Goal: Check status: Check status

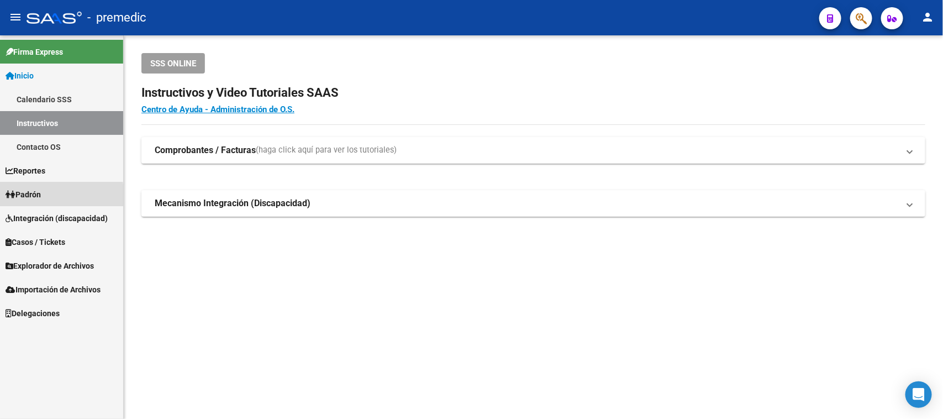
click at [27, 198] on span "Padrón" at bounding box center [23, 194] width 35 height 12
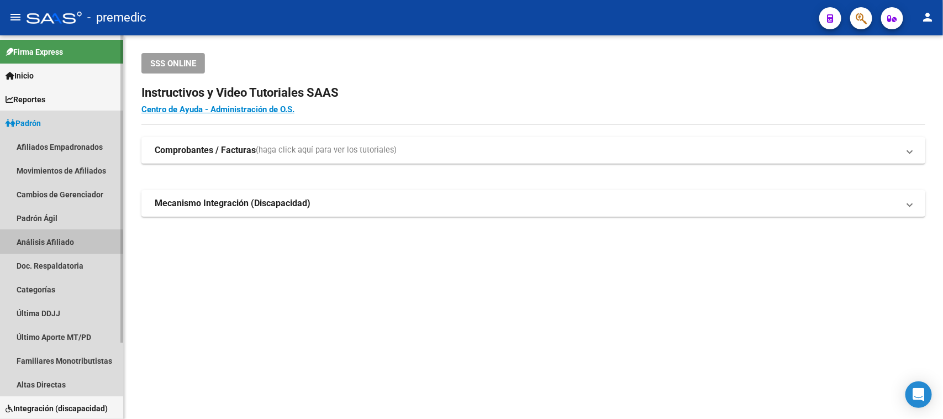
click at [29, 246] on link "Análisis Afiliado" at bounding box center [61, 242] width 123 height 24
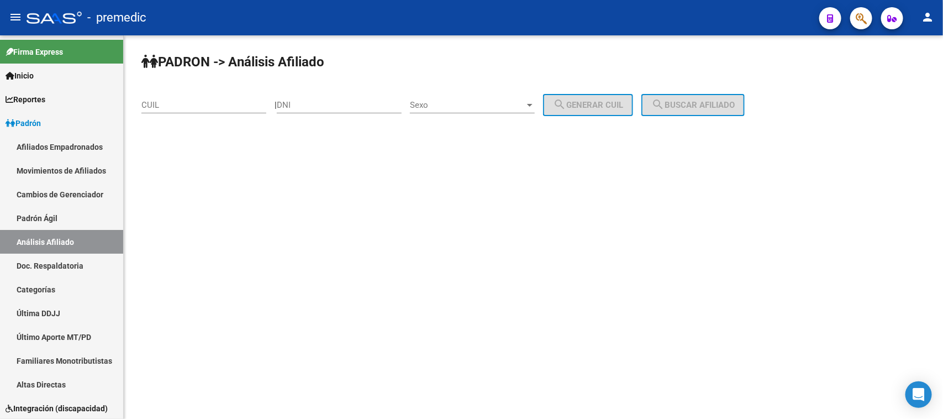
click at [254, 106] on input "CUIL" at bounding box center [203, 105] width 125 height 10
paste input "20-23193908-4"
click at [735, 107] on span "search Buscar afiliado" at bounding box center [692, 105] width 83 height 10
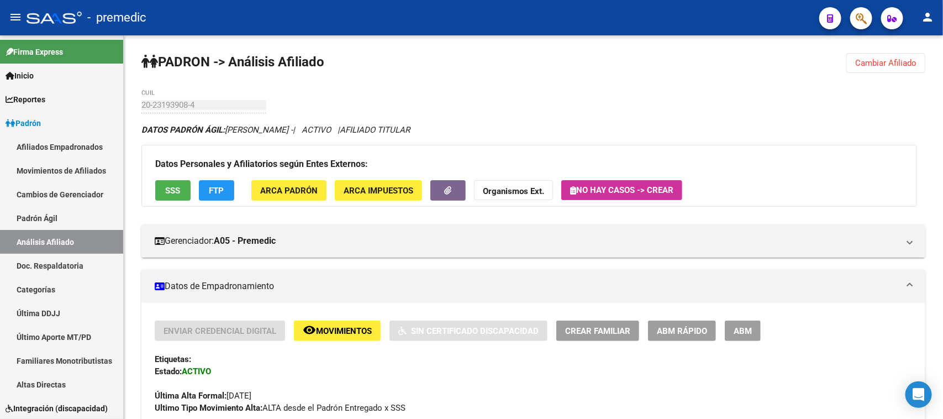
click at [877, 55] on button "Cambiar Afiliado" at bounding box center [885, 63] width 79 height 20
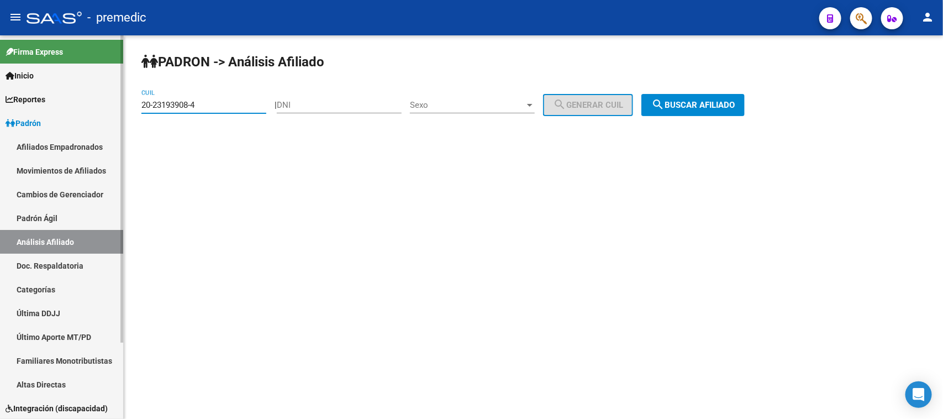
drag, startPoint x: 210, startPoint y: 101, endPoint x: 95, endPoint y: 101, distance: 114.9
click at [72, 101] on mat-sidenav-container "Firma Express Inicio Calendario SSS Instructivos Contacto OS Reportes Padrón Tr…" at bounding box center [471, 226] width 943 height 383
paste input "19136348-6"
type input "20-19136348-6"
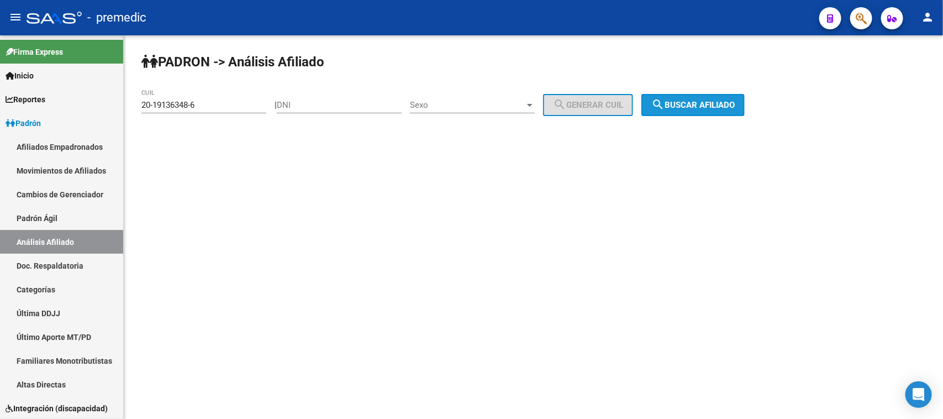
click at [699, 100] on span "search Buscar afiliado" at bounding box center [692, 105] width 83 height 10
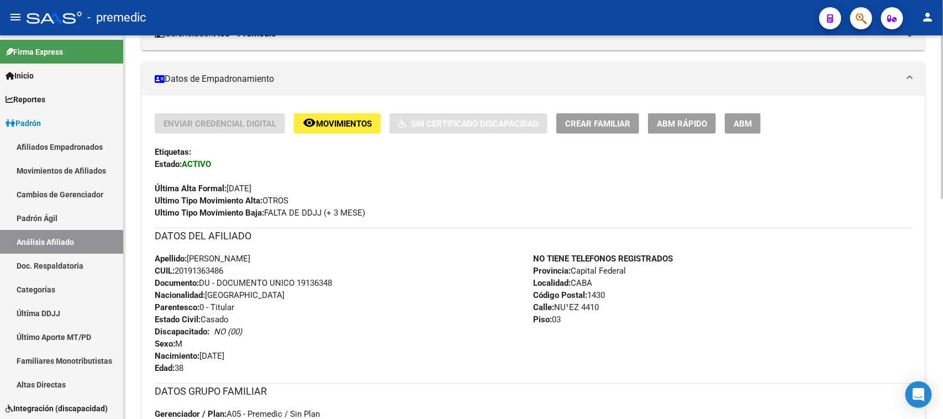
scroll to position [276, 0]
